Goal: Ask a question

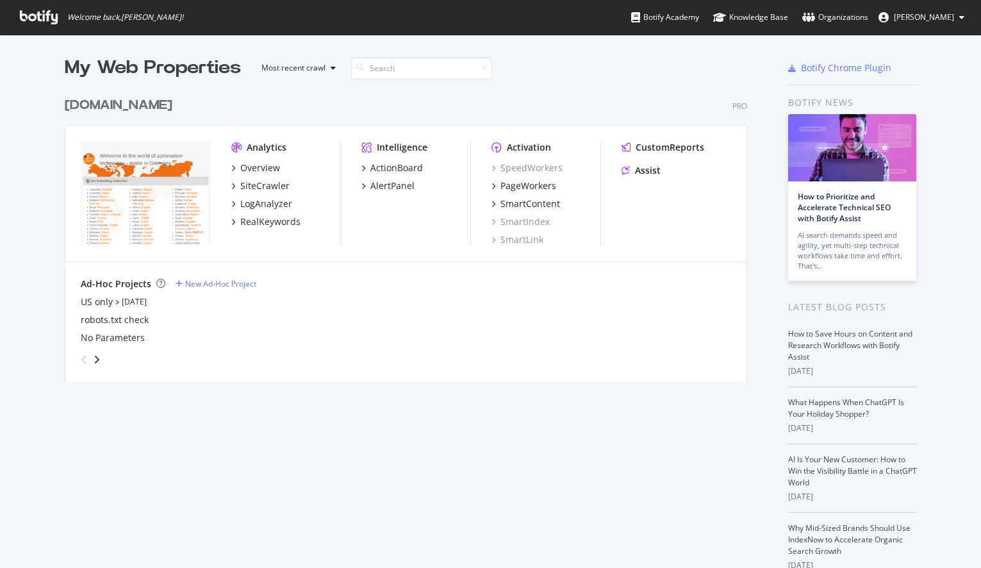
scroll to position [558, 962]
click at [635, 170] on div "Assist" at bounding box center [648, 170] width 26 height 13
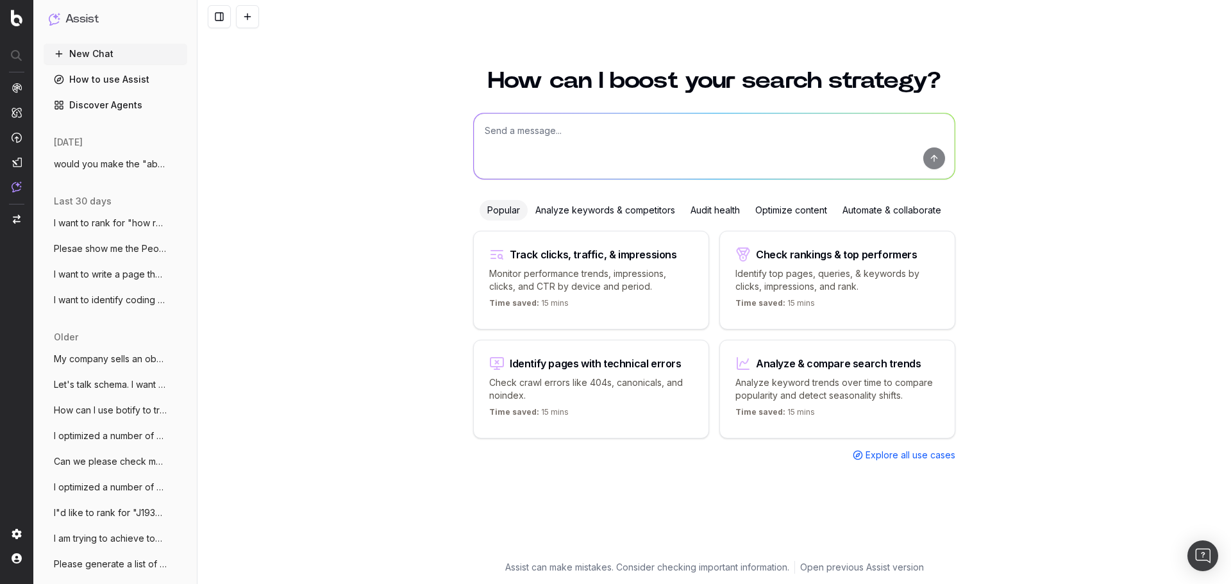
click at [93, 161] on span "would you make the "about" in this schem" at bounding box center [110, 164] width 113 height 13
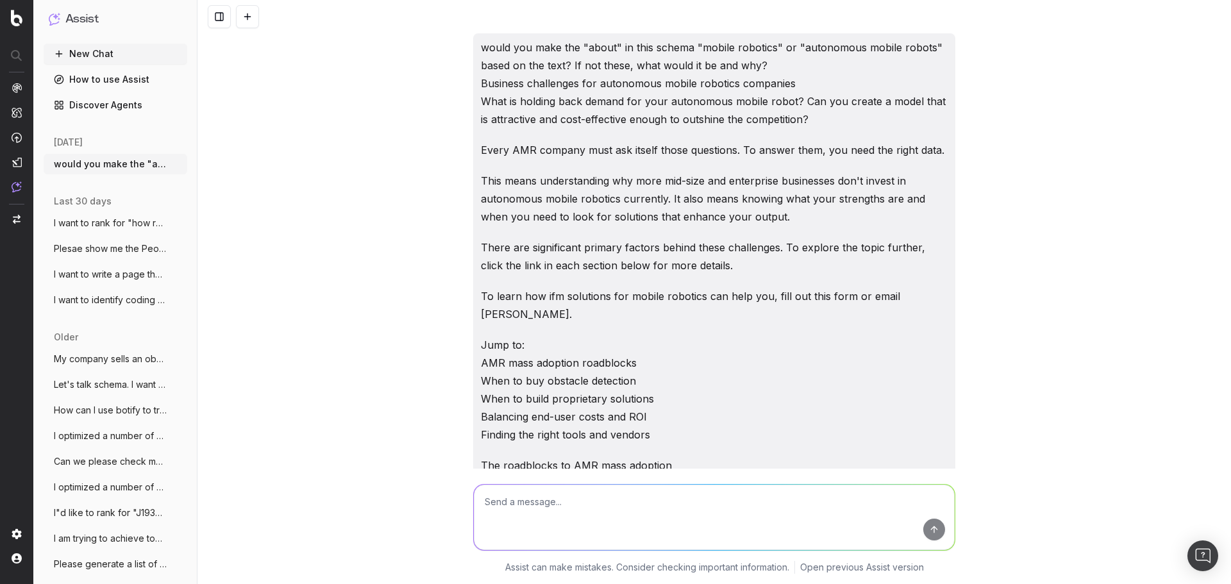
scroll to position [8367, 0]
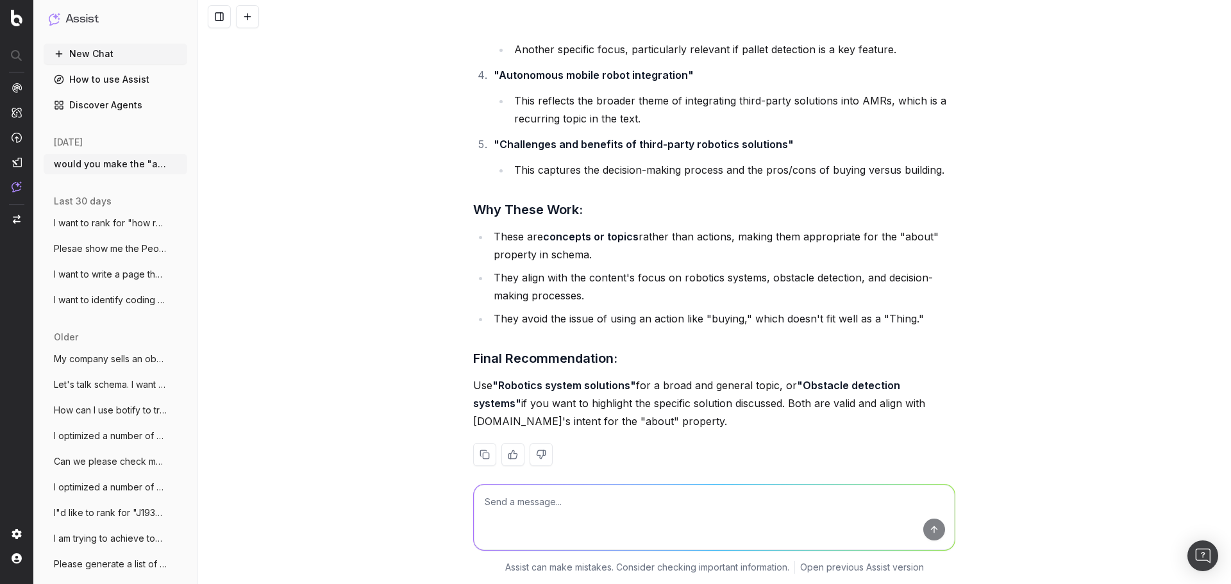
click at [585, 504] on textarea at bounding box center [714, 517] width 481 height 65
paste textarea "Does your vendor know your pain points? For autonomous mobile robot (AMR) devel…"
type textarea "How about this one? Does your vendor know your pain points? For autonomous mobi…"
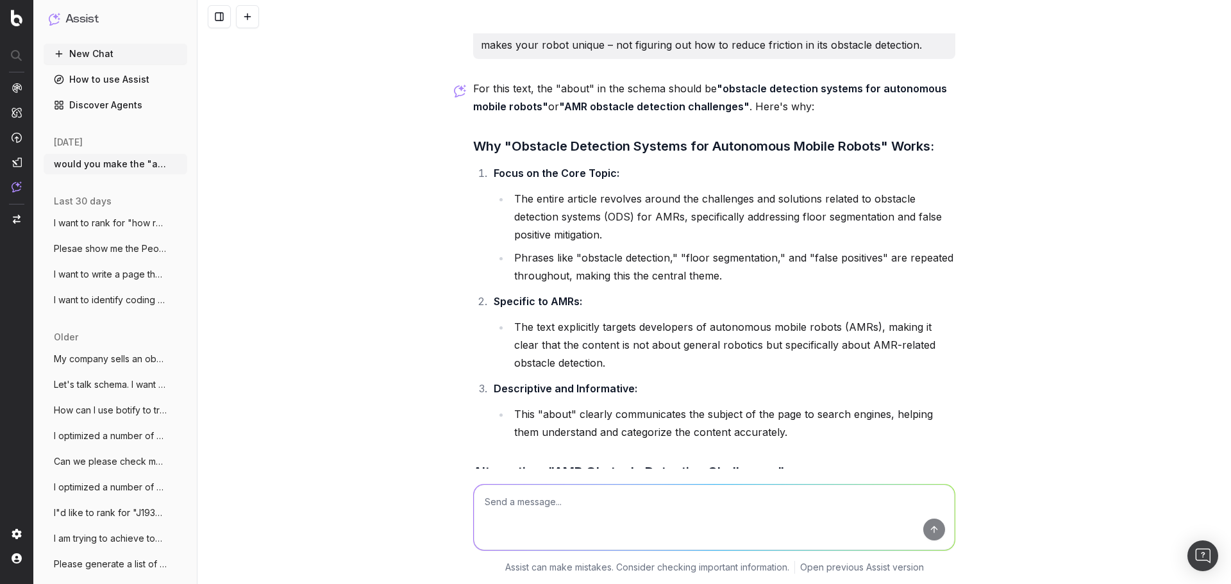
scroll to position [10482, 0]
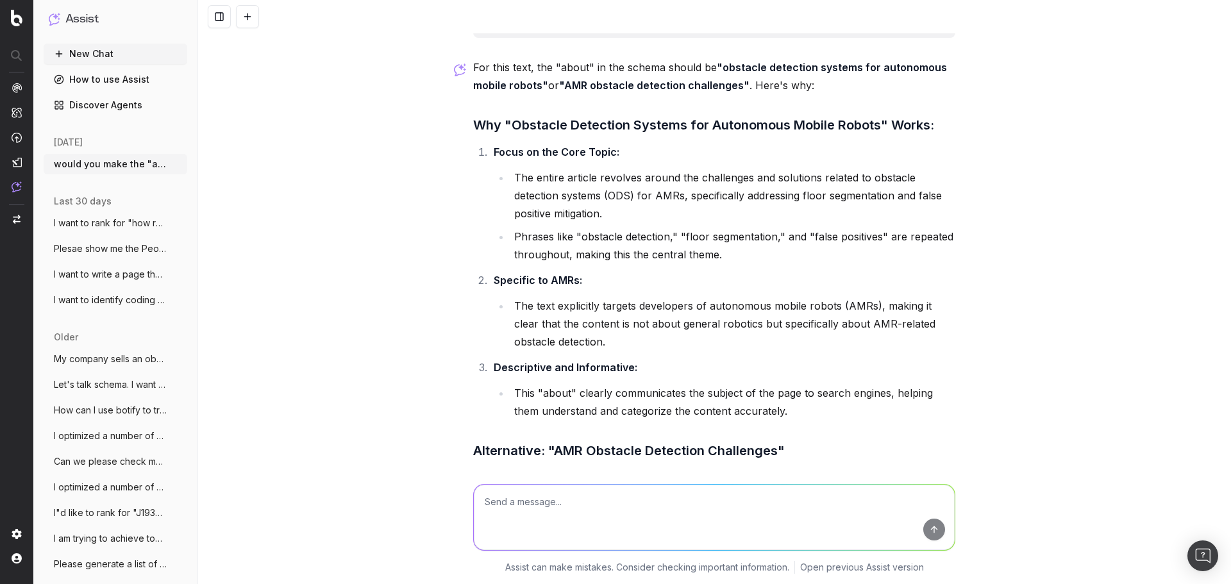
click at [744, 503] on textarea at bounding box center [714, 517] width 481 height 65
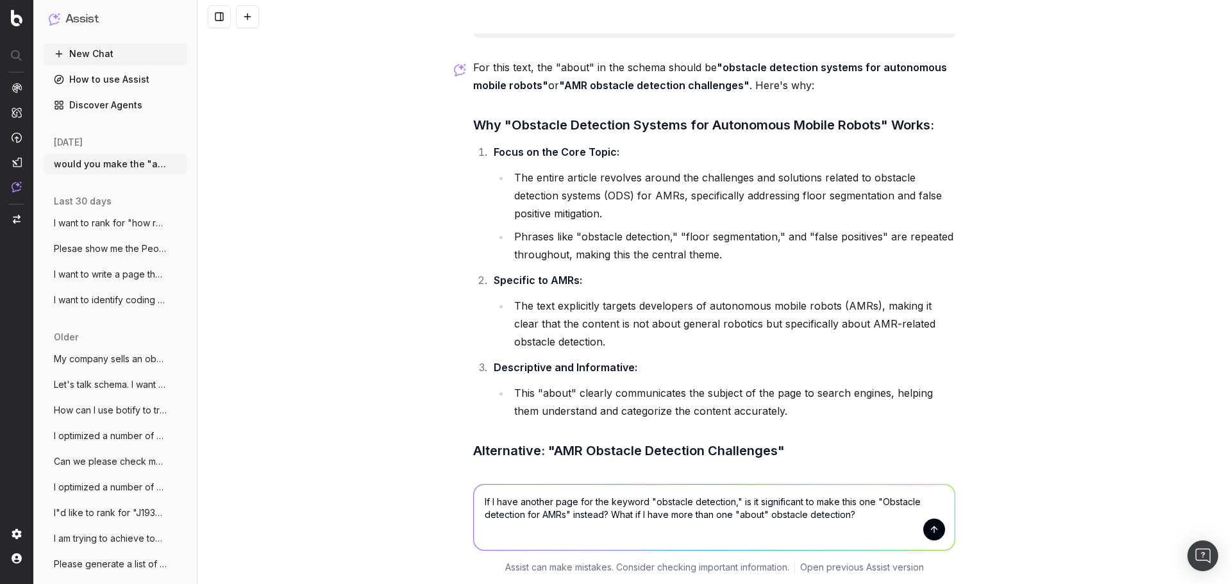
type textarea "If I have another page for the keyword "obstacle detection," is it significant …"
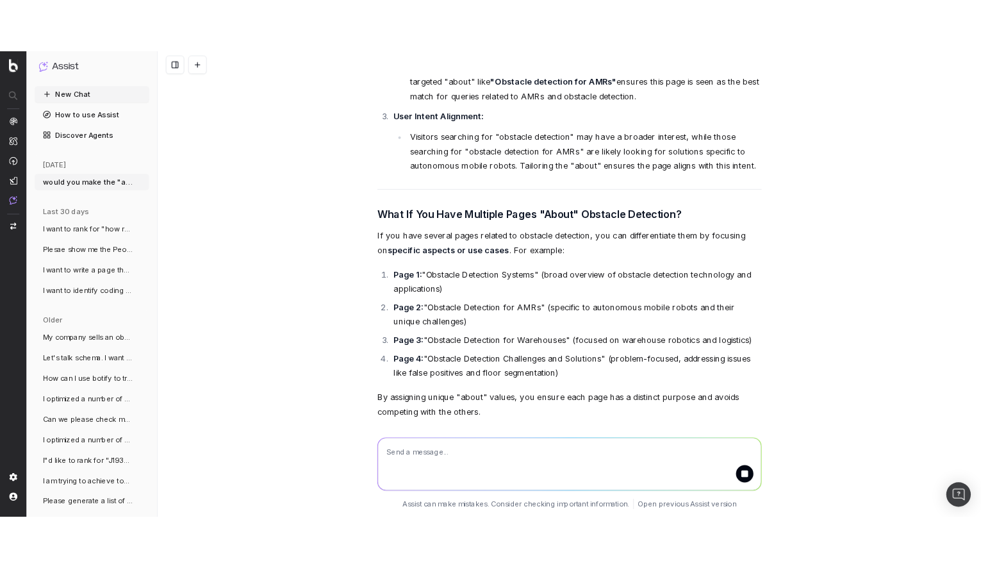
scroll to position [11619, 0]
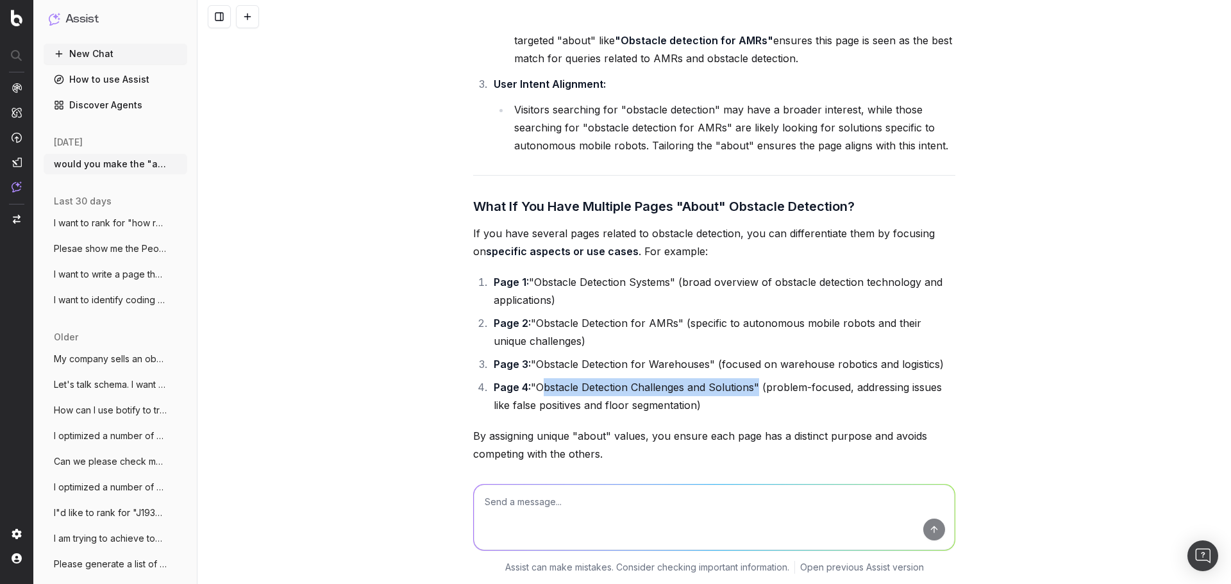
drag, startPoint x: 536, startPoint y: 351, endPoint x: 753, endPoint y: 357, distance: 216.7
click at [753, 378] on li "Page 4: "Obstacle Detection Challenges and Solutions" (problem-focused, address…" at bounding box center [722, 396] width 465 height 36
copy li "Obstacle Detection Challenges and Solutions"
